Goal: Information Seeking & Learning: Learn about a topic

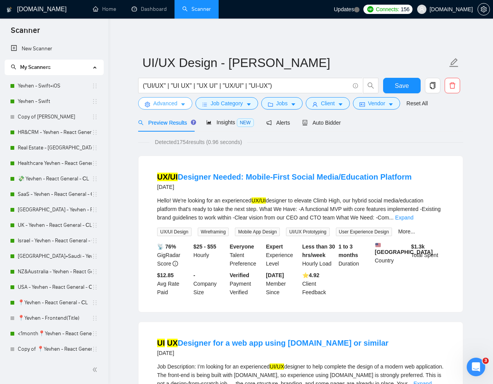
click at [167, 108] on button "Advanced" at bounding box center [165, 103] width 54 height 12
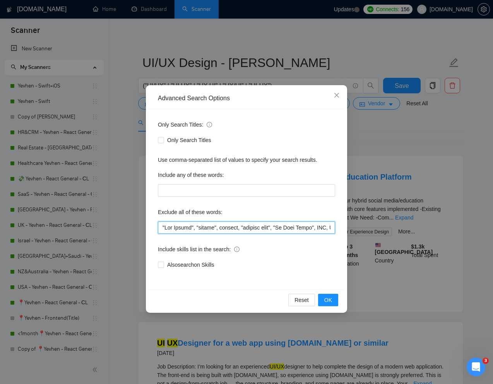
drag, startPoint x: 196, startPoint y: 227, endPoint x: 158, endPoint y: 228, distance: 38.3
click at [158, 228] on input "text" at bounding box center [246, 227] width 177 height 12
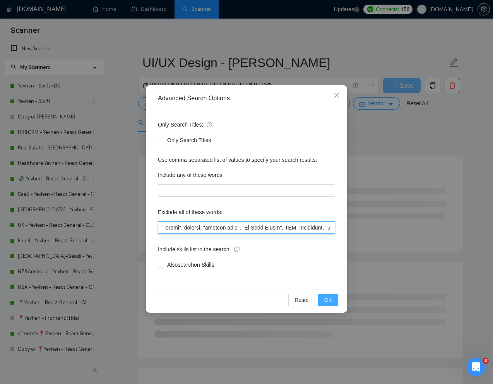
type input ""review", website, "product page", "Go High Level", GHL, Salesforce, "landing p…"
click at [328, 301] on span "OK" at bounding box center [328, 300] width 8 height 9
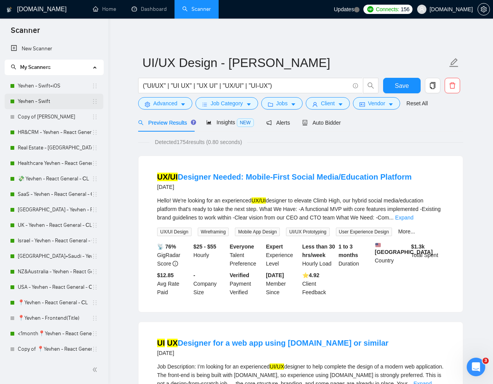
click at [50, 101] on link "Yevhen - Swift" at bounding box center [55, 101] width 74 height 15
